Goal: Task Accomplishment & Management: Use online tool/utility

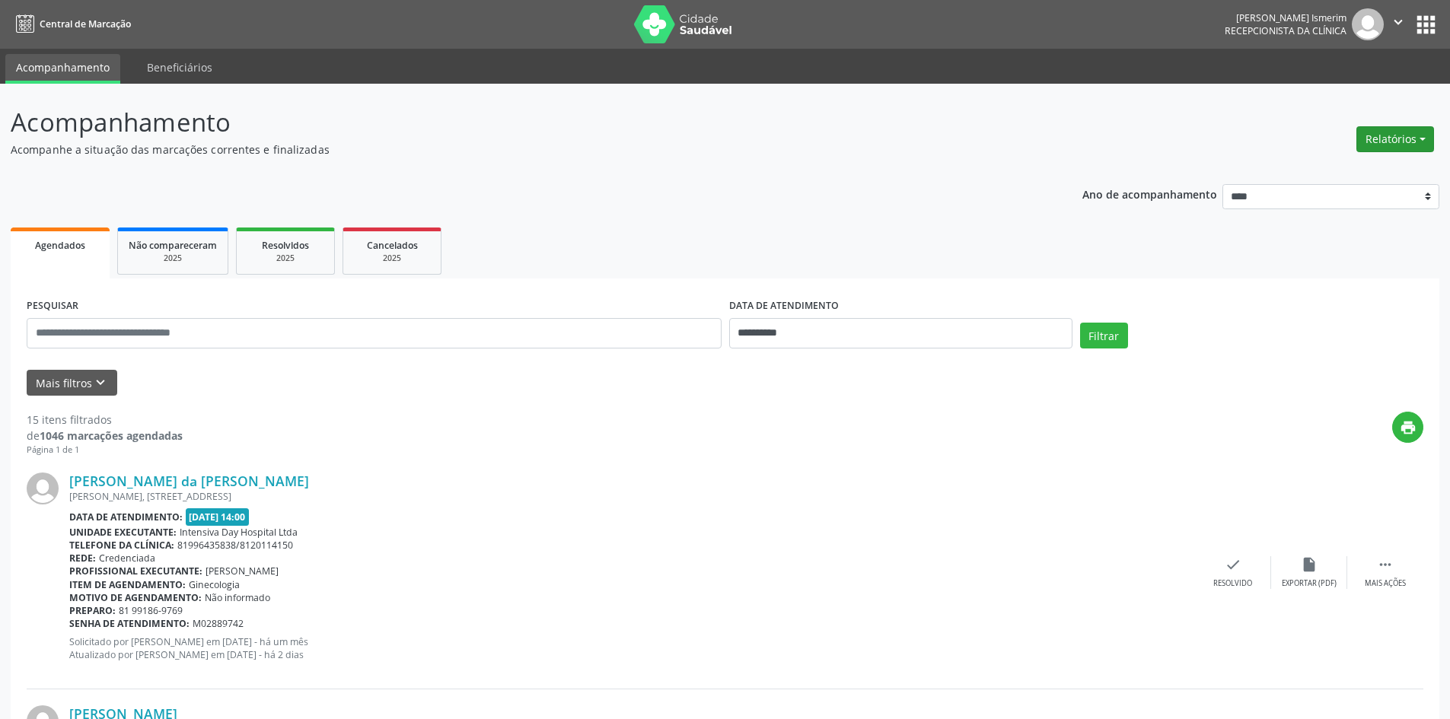
click at [1396, 138] on button "Relatórios" at bounding box center [1395, 139] width 78 height 26
click at [1340, 172] on link "Agendamentos" at bounding box center [1353, 171] width 164 height 21
select select "*"
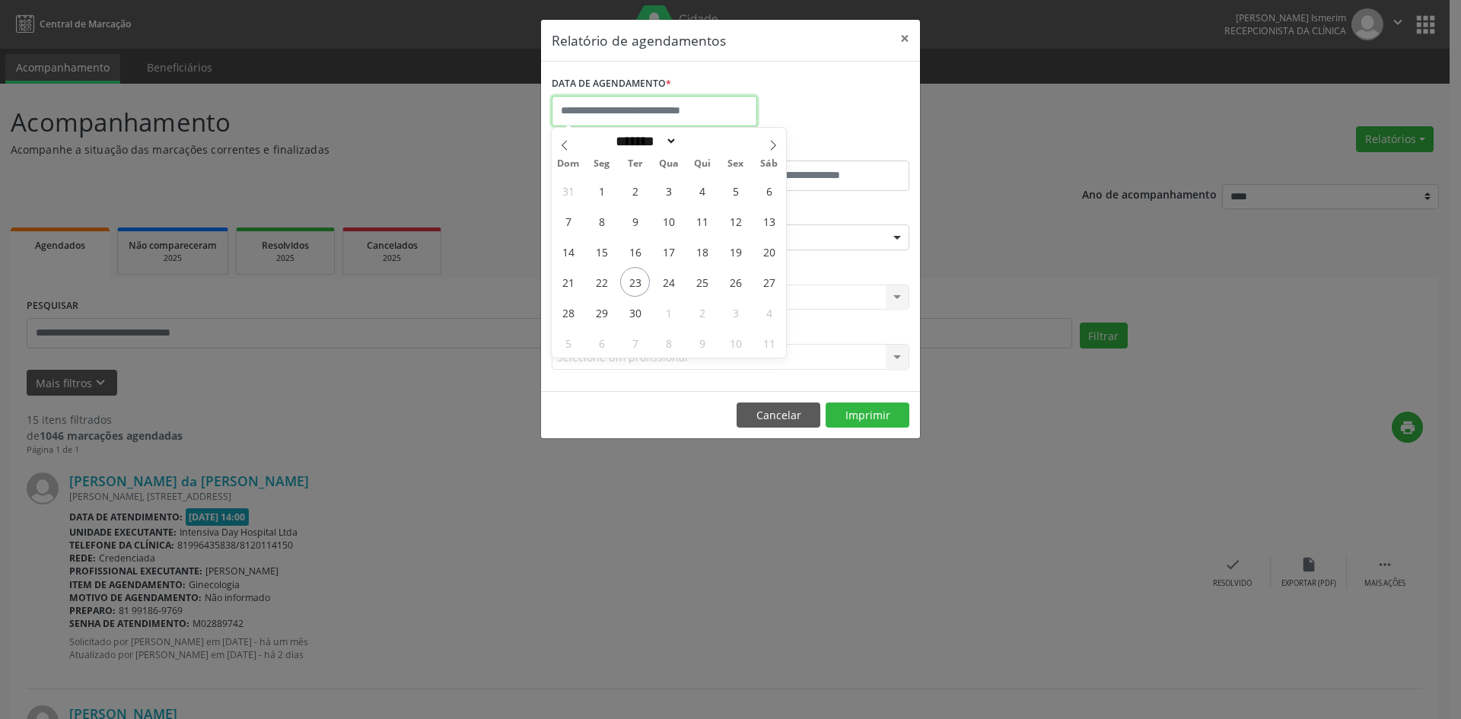
click at [674, 110] on input "text" at bounding box center [654, 111] width 205 height 30
click at [667, 282] on span "24" at bounding box center [669, 282] width 30 height 30
type input "**********"
click at [667, 282] on span "24" at bounding box center [669, 282] width 30 height 30
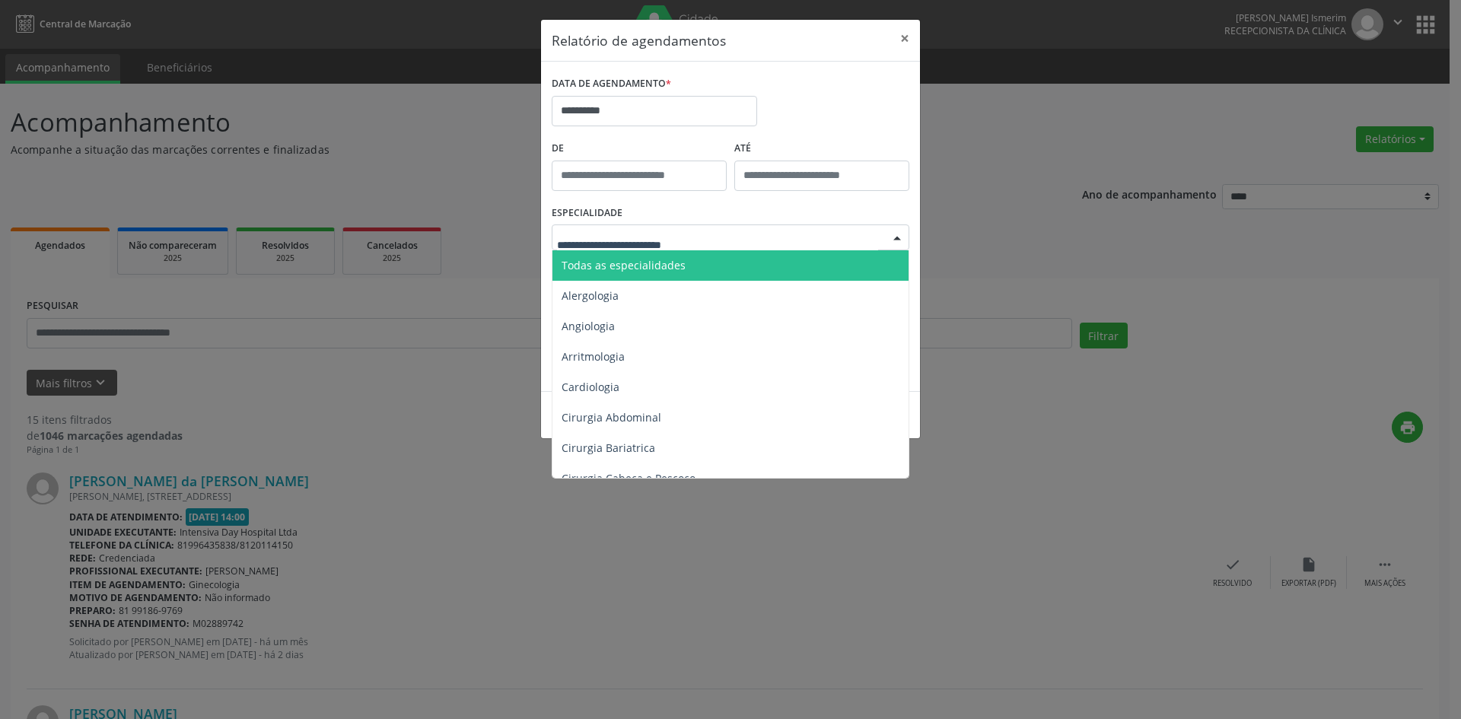
click at [670, 262] on span "Todas as especialidades" at bounding box center [624, 265] width 124 height 14
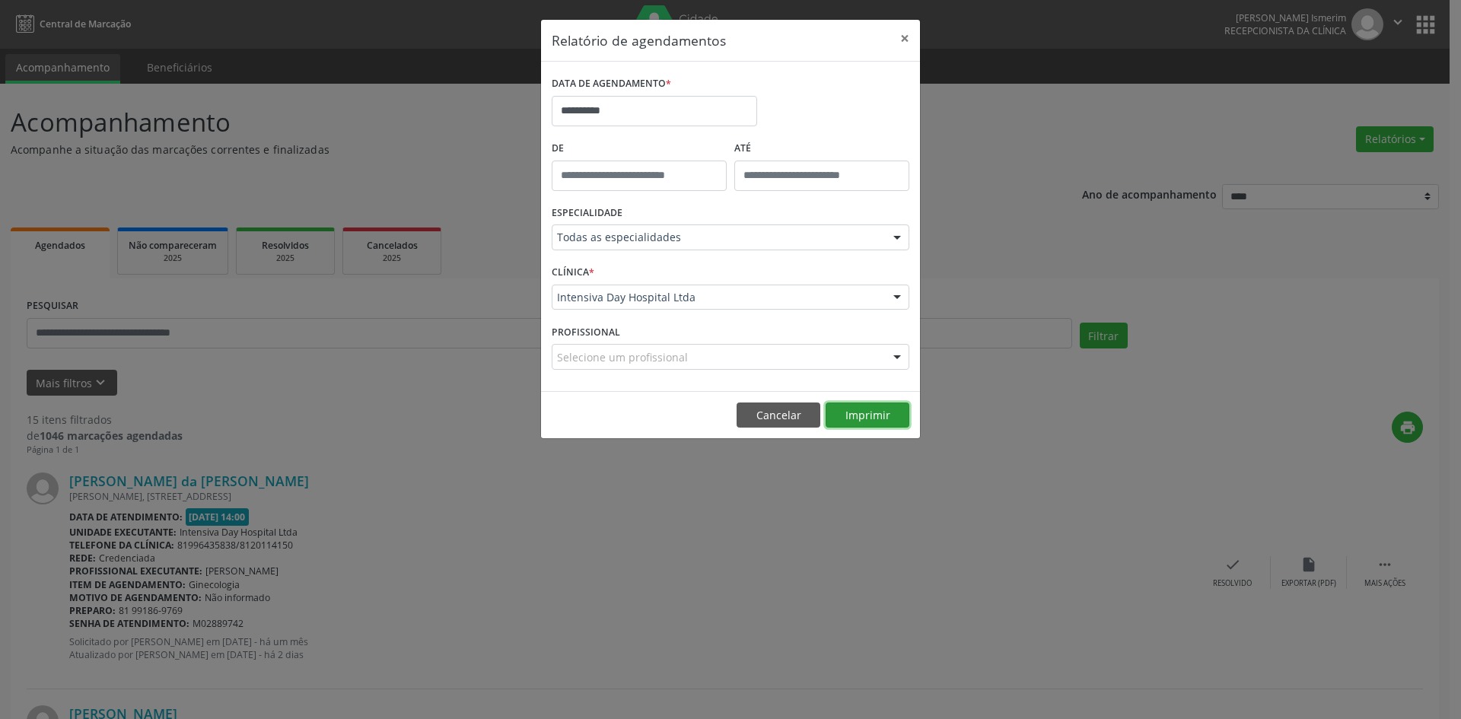
click at [887, 419] on button "Imprimir" at bounding box center [868, 416] width 84 height 26
